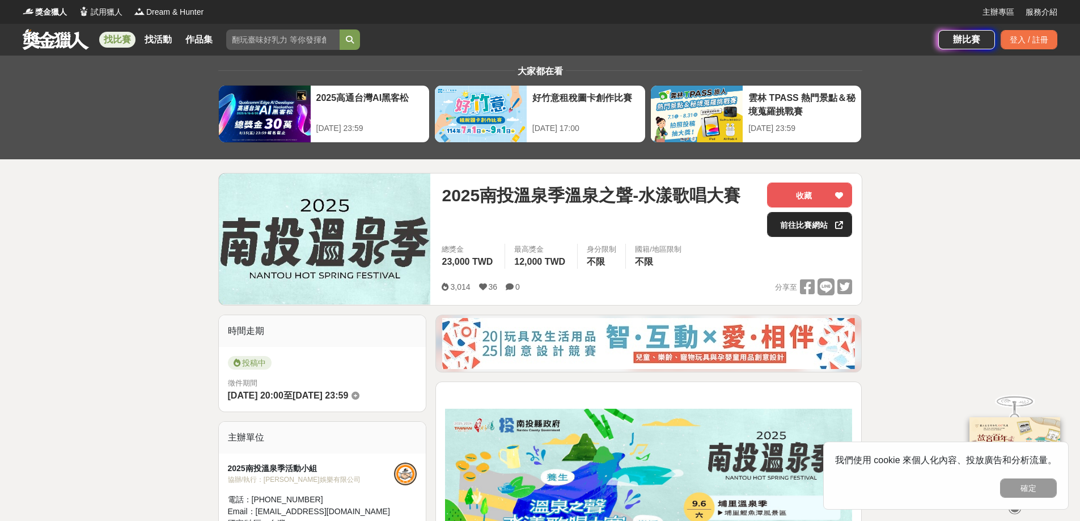
click at [813, 231] on link "前往比賽網站" at bounding box center [809, 224] width 85 height 25
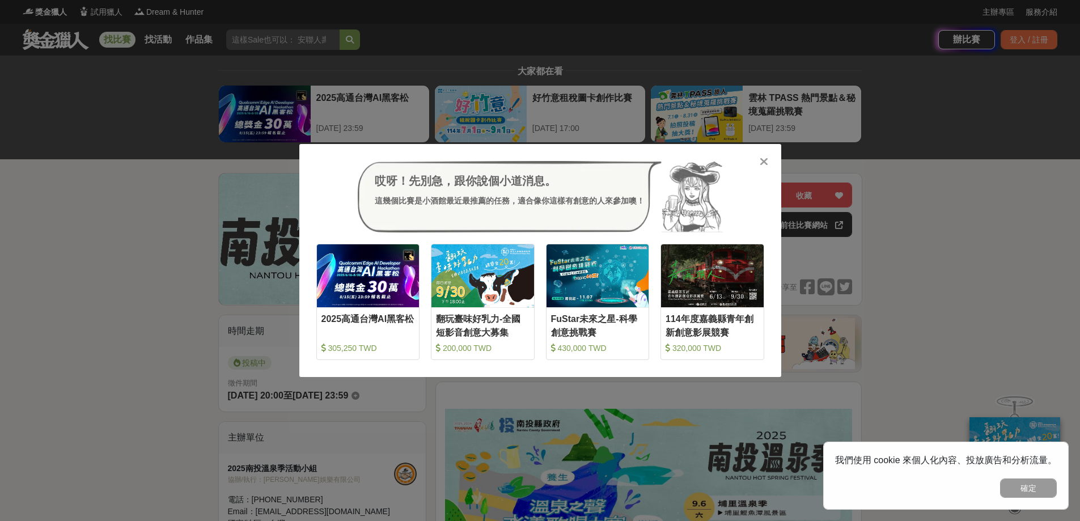
click at [763, 155] on div "哎呀！先別急，跟你說個小道消息。 這幾個比賽是小酒館最近最推薦的任務，適合像你這樣有創意的人來參加噢！ 收藏 2025高通台灣AI黑客松 305,250 TW…" at bounding box center [540, 260] width 482 height 233
click at [762, 164] on icon at bounding box center [764, 161] width 9 height 11
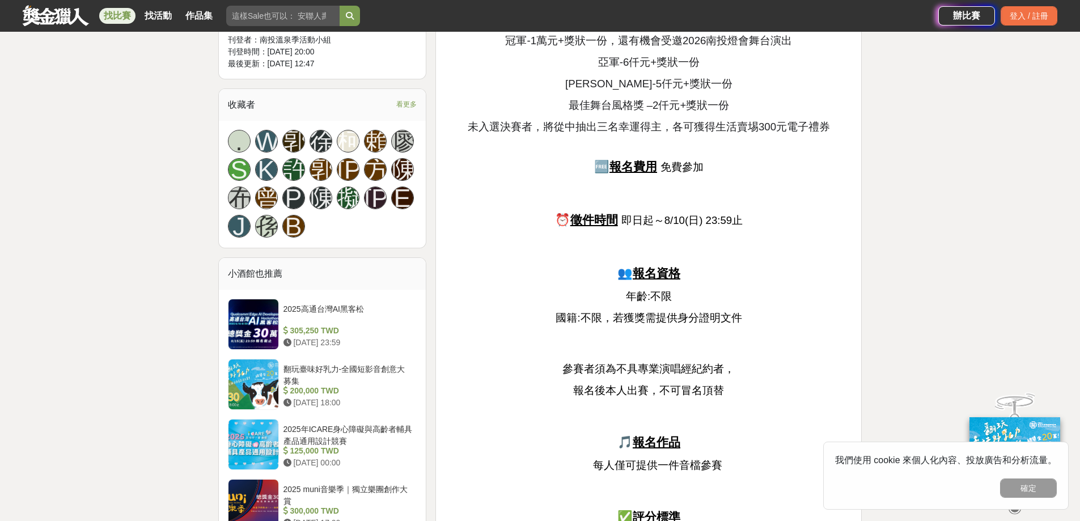
scroll to position [907, 0]
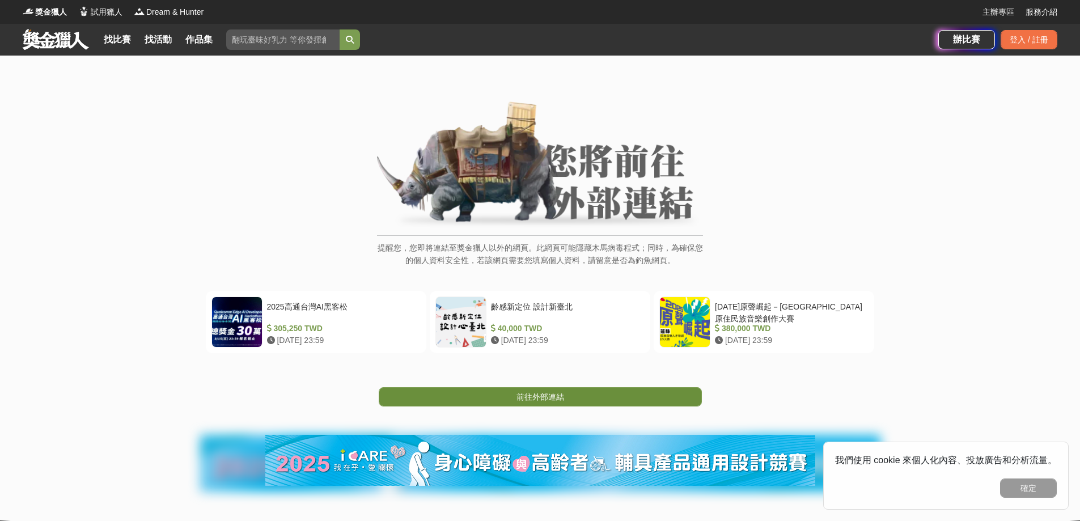
click at [554, 396] on span "前往外部連結" at bounding box center [540, 396] width 48 height 9
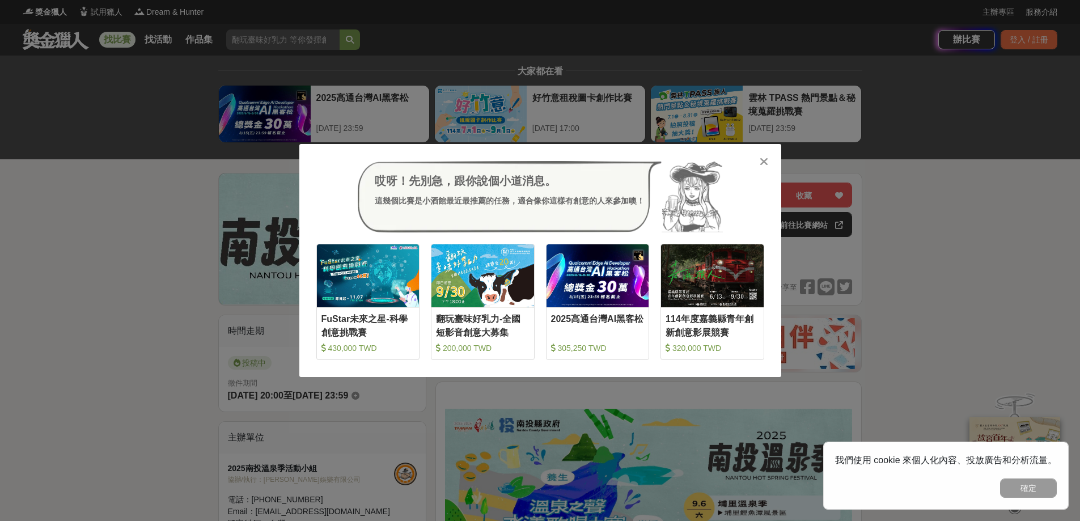
click at [760, 163] on icon at bounding box center [764, 161] width 9 height 11
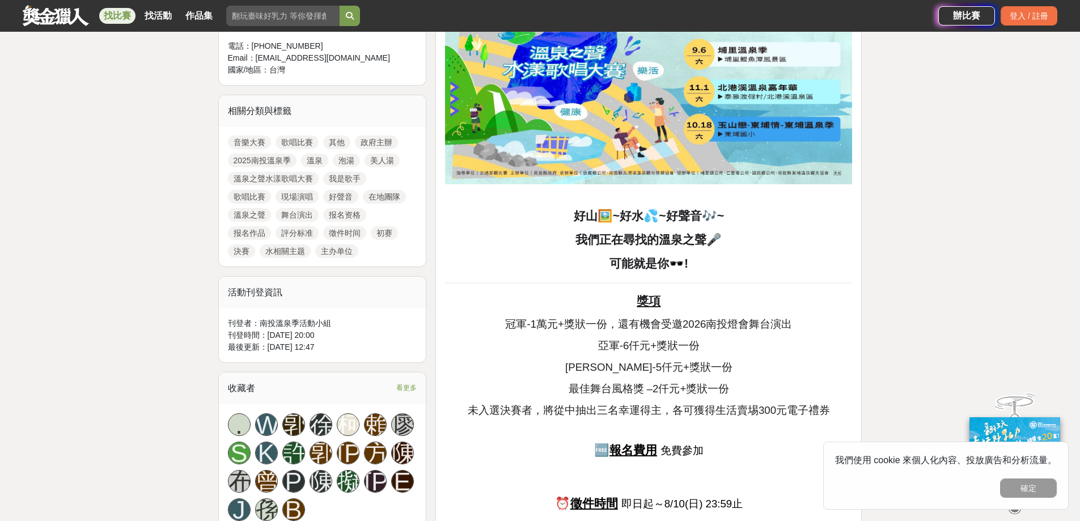
scroll to position [623, 0]
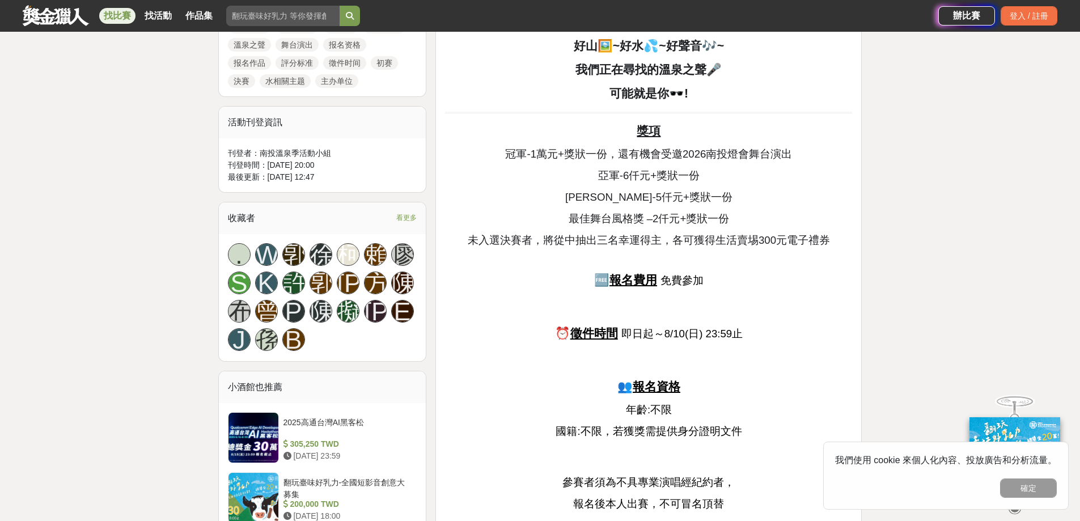
click at [791, 334] on p "⏰ 徵件時間 即日起～8/10(日) 23:59止" at bounding box center [648, 334] width 407 height 18
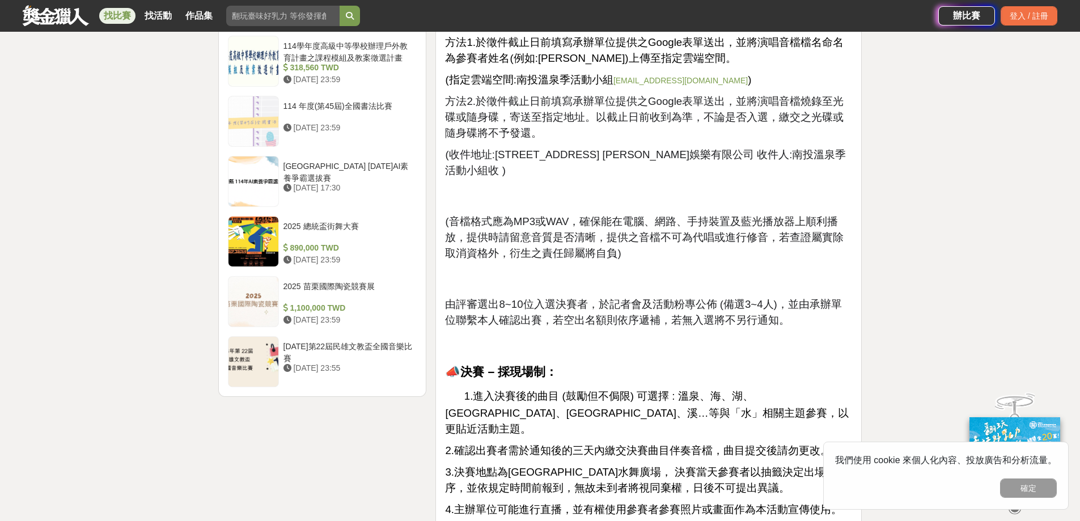
scroll to position [1417, 0]
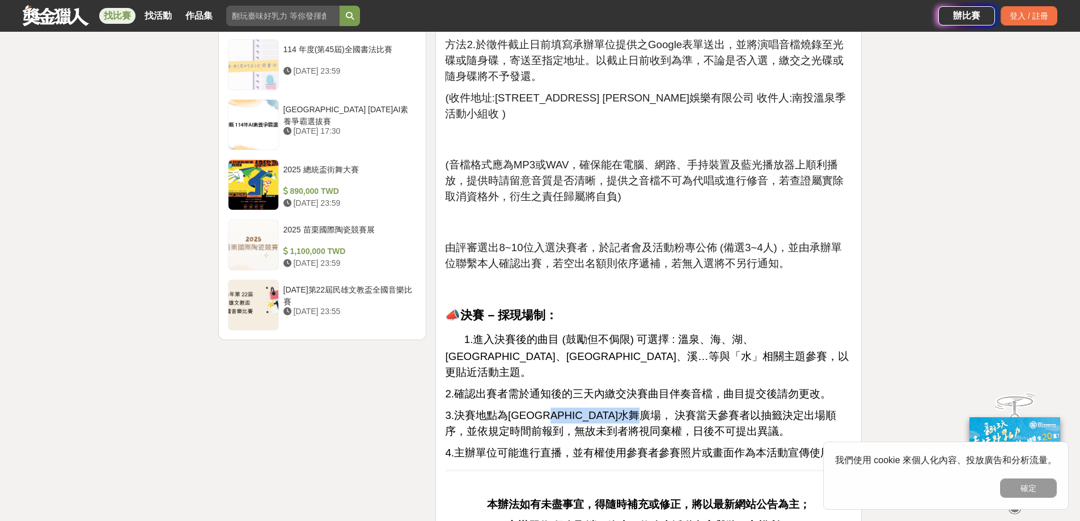
drag, startPoint x: 525, startPoint y: 402, endPoint x: 653, endPoint y: 396, distance: 128.3
click at [655, 409] on span "3.決賽地點為[GEOGRAPHIC_DATA]水舞廣場， 決賽當天參賽者以抽籤決定出場順序，並依規定時間前報到，無故未到者將視同棄權，日後不可提出異議。" at bounding box center [640, 423] width 391 height 28
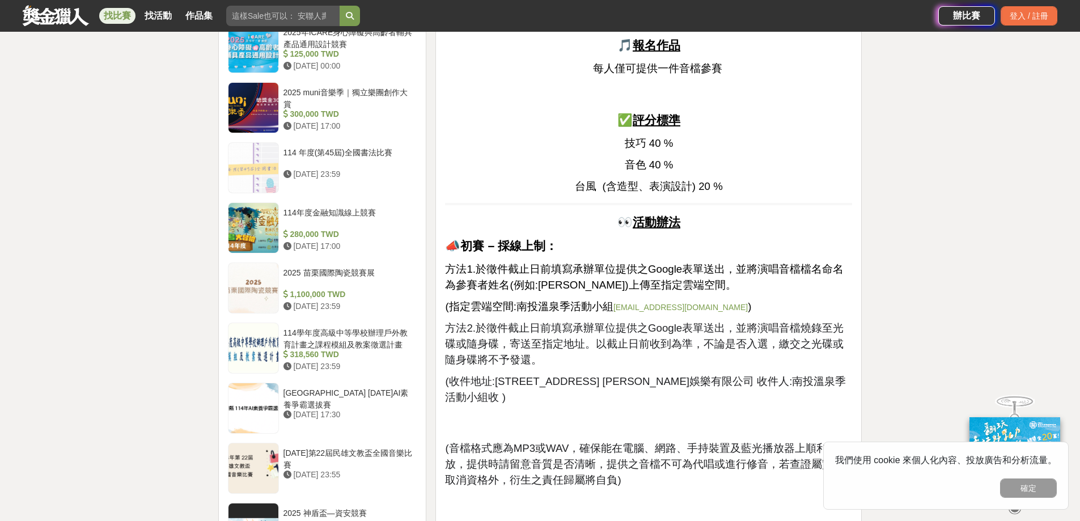
scroll to position [1190, 0]
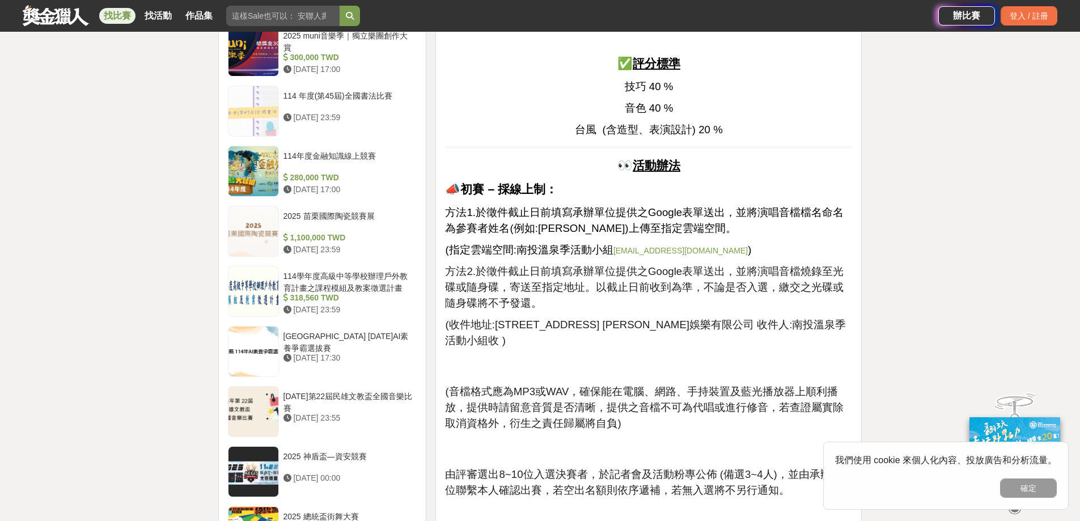
click at [708, 256] on p "(指定雲端空間: 南投溫泉季活動小組 nantouhotspringfestival@gmail.com )" at bounding box center [648, 250] width 407 height 16
click at [748, 250] on link "[EMAIL_ADDRESS][DOMAIN_NAME]" at bounding box center [680, 250] width 134 height 9
click at [743, 247] on link "[EMAIL_ADDRESS][DOMAIN_NAME]" at bounding box center [680, 250] width 134 height 9
click at [729, 247] on link "[EMAIL_ADDRESS][DOMAIN_NAME]" at bounding box center [680, 250] width 134 height 9
drag, startPoint x: 651, startPoint y: 260, endPoint x: 652, endPoint y: 253, distance: 6.5
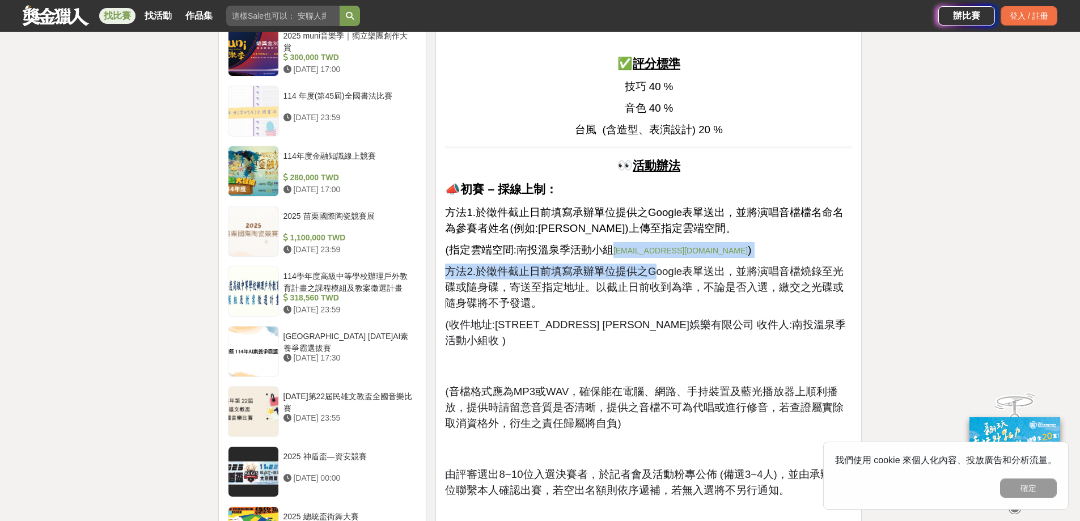
click at [652, 253] on div "好山🖼️~好水💦~好聲音🎶~ 我們正在尋找的溫泉之聲🎤 可能就是你🕶️! 獎項 冠軍-1萬元+獎狀一份，還有機會受邀2026南投燈會舞台演出 亞軍-6仟元+獎…" at bounding box center [648, 27] width 407 height 1653
click at [673, 261] on div "好山🖼️~好水💦~好聲音🎶~ 我們正在尋找的溫泉之聲🎤 可能就是你🕶️! 獎項 冠軍-1萬元+獎狀一份，還有機會受邀2026南投燈會舞台演出 亞軍-6仟元+獎…" at bounding box center [648, 27] width 407 height 1653
drag, startPoint x: 777, startPoint y: 256, endPoint x: 651, endPoint y: 254, distance: 125.8
click at [651, 254] on p "(指定雲端空間: 南投溫泉季活動小組 nantouhotspringfestival@gmail.com )" at bounding box center [648, 250] width 407 height 16
copy link "[EMAIL_ADDRESS][DOMAIN_NAME]"
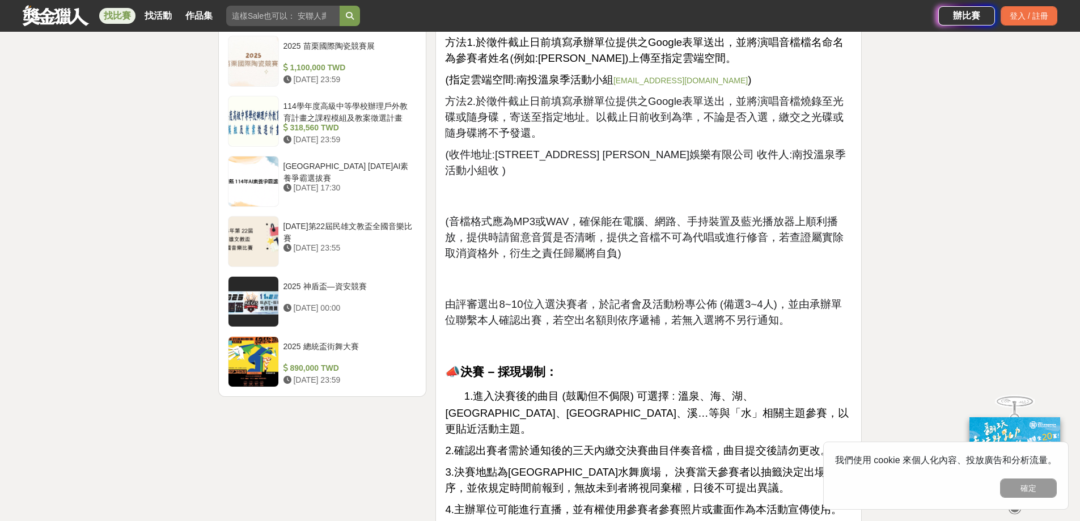
scroll to position [1247, 0]
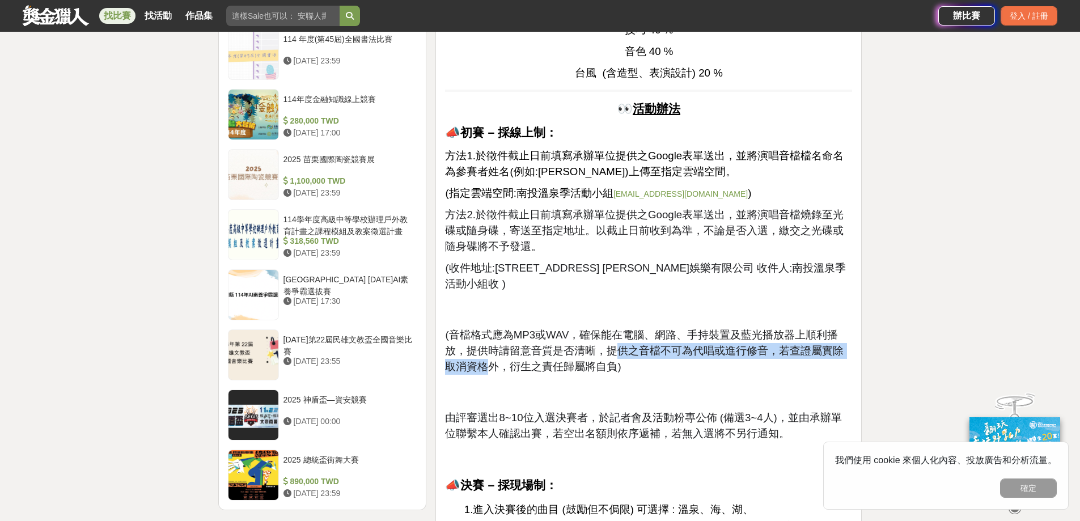
drag, startPoint x: 477, startPoint y: 360, endPoint x: 613, endPoint y: 352, distance: 136.3
click at [613, 352] on span "(音檔格式應為MP3或WAV，確保能在電腦、網路、手持裝置及藍光播放器上順利播放，提供時請留意音質是否清晰，提供之音檔不可為代唱或進行修音，若查證屬實除取消資…" at bounding box center [644, 351] width 398 height 44
click at [776, 353] on span "(音檔格式應為MP3或WAV，確保能在電腦、網路、手持裝置及藍光播放器上順利播放，提供時請留意音質是否清晰，提供之音檔不可為代唱或進行修音，若查證屬實除取消資…" at bounding box center [644, 351] width 398 height 44
click at [698, 330] on span "(音檔格式應為MP3或WAV，確保能在電腦、網路、手持裝置及藍光播放器上順利播放，提供時請留意音質是否清晰，提供之音檔不可為代唱或進行修音，若查證屬實除取消資…" at bounding box center [644, 351] width 398 height 44
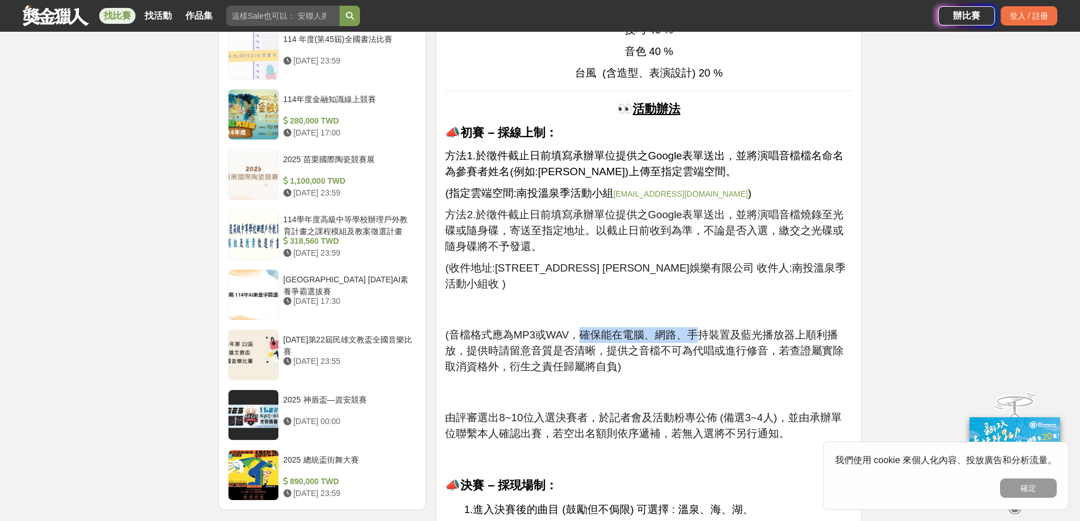
drag, startPoint x: 575, startPoint y: 337, endPoint x: 695, endPoint y: 334, distance: 120.2
click at [695, 334] on span "(音檔格式應為MP3或WAV，確保能在電腦、網路、手持裝置及藍光播放器上順利播放，提供時請留意音質是否清晰，提供之音檔不可為代唱或進行修音，若查證屬實除取消資…" at bounding box center [644, 351] width 398 height 44
